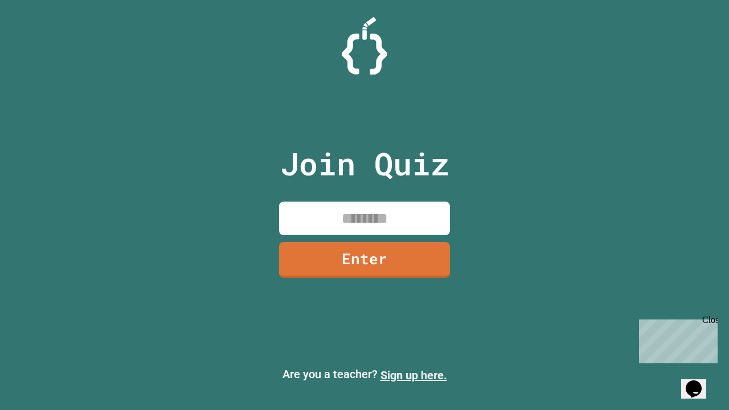
click at [413, 375] on link "Sign up here." at bounding box center [413, 375] width 67 height 14
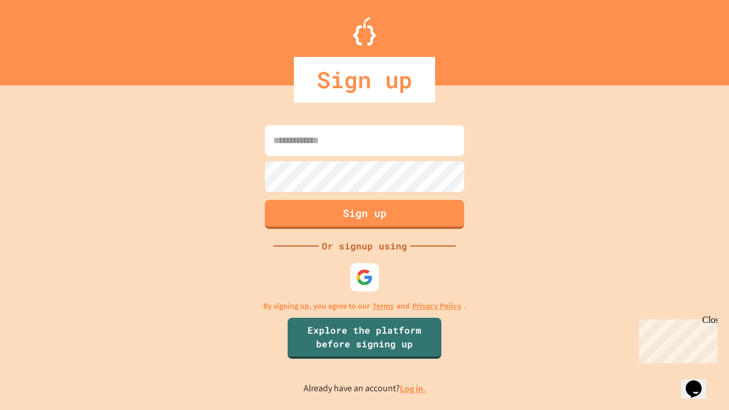
click at [413, 388] on link "Log in." at bounding box center [413, 388] width 26 height 12
